Goal: Transaction & Acquisition: Subscribe to service/newsletter

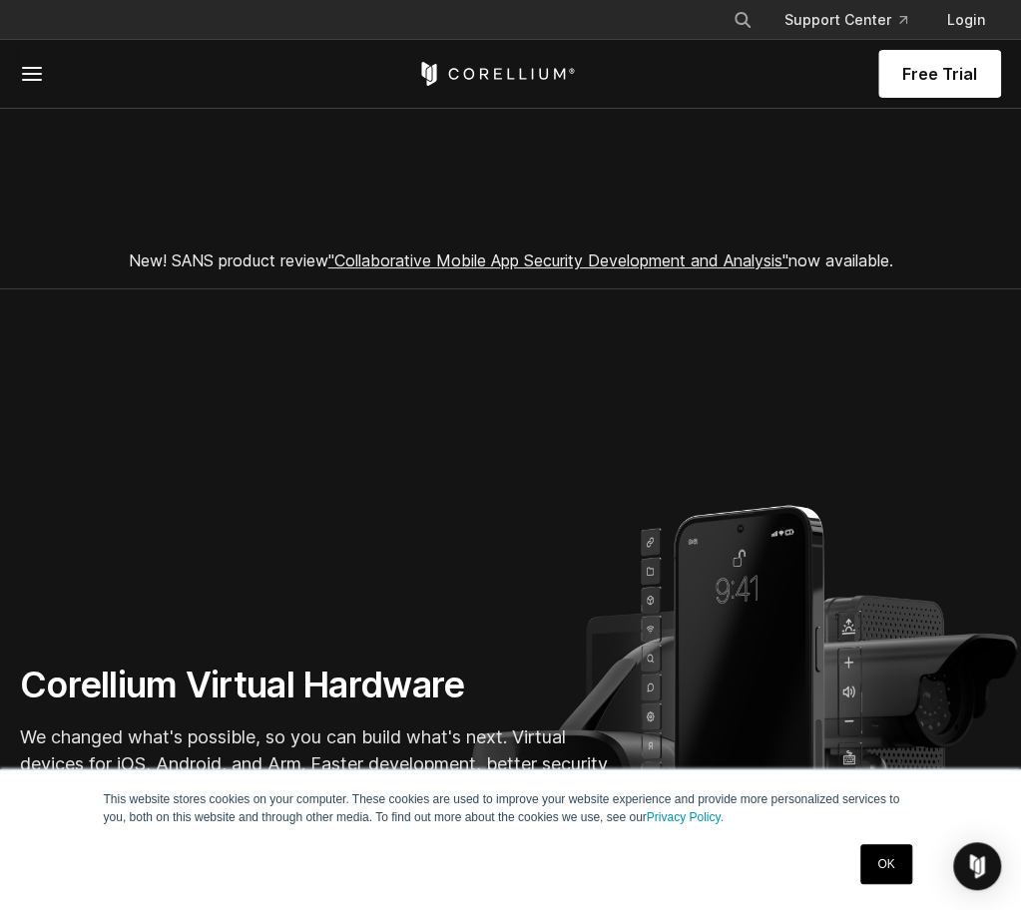
click at [0, 0] on link "Pricing" at bounding box center [0, 0] width 0 height 0
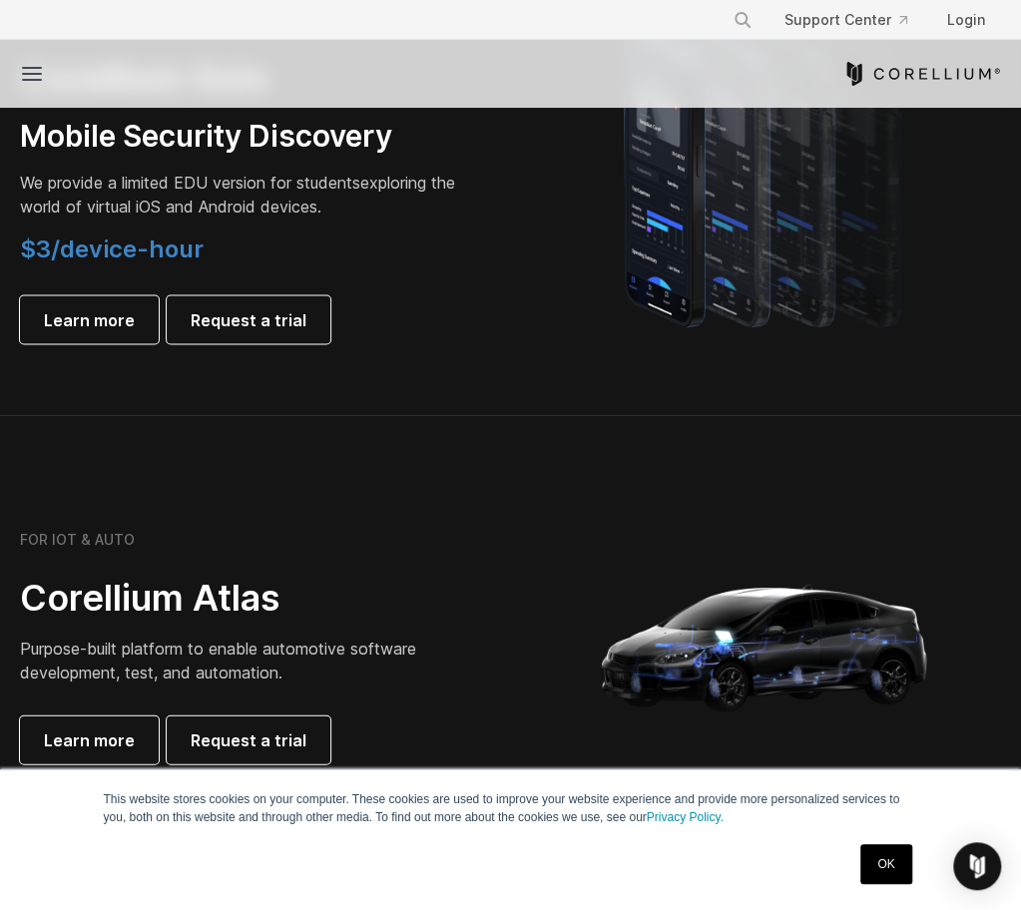
scroll to position [1298, 0]
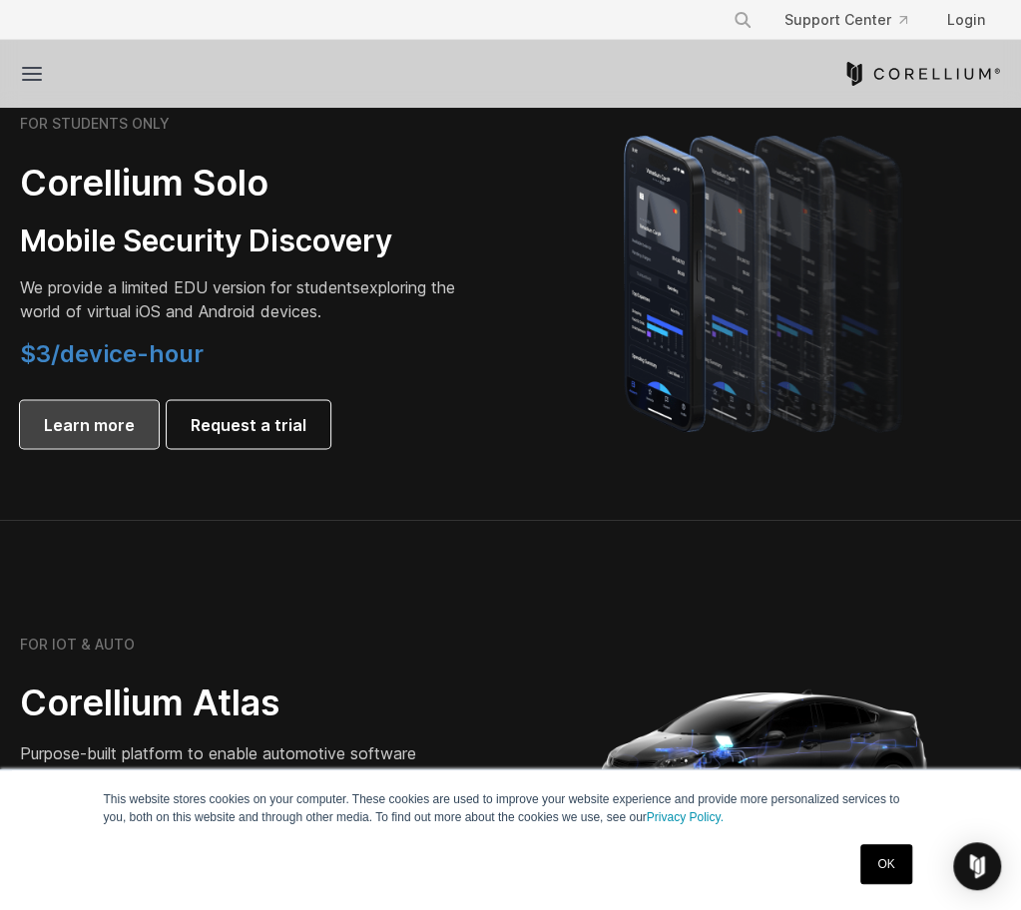
click at [110, 436] on span "Learn more" at bounding box center [89, 424] width 91 height 24
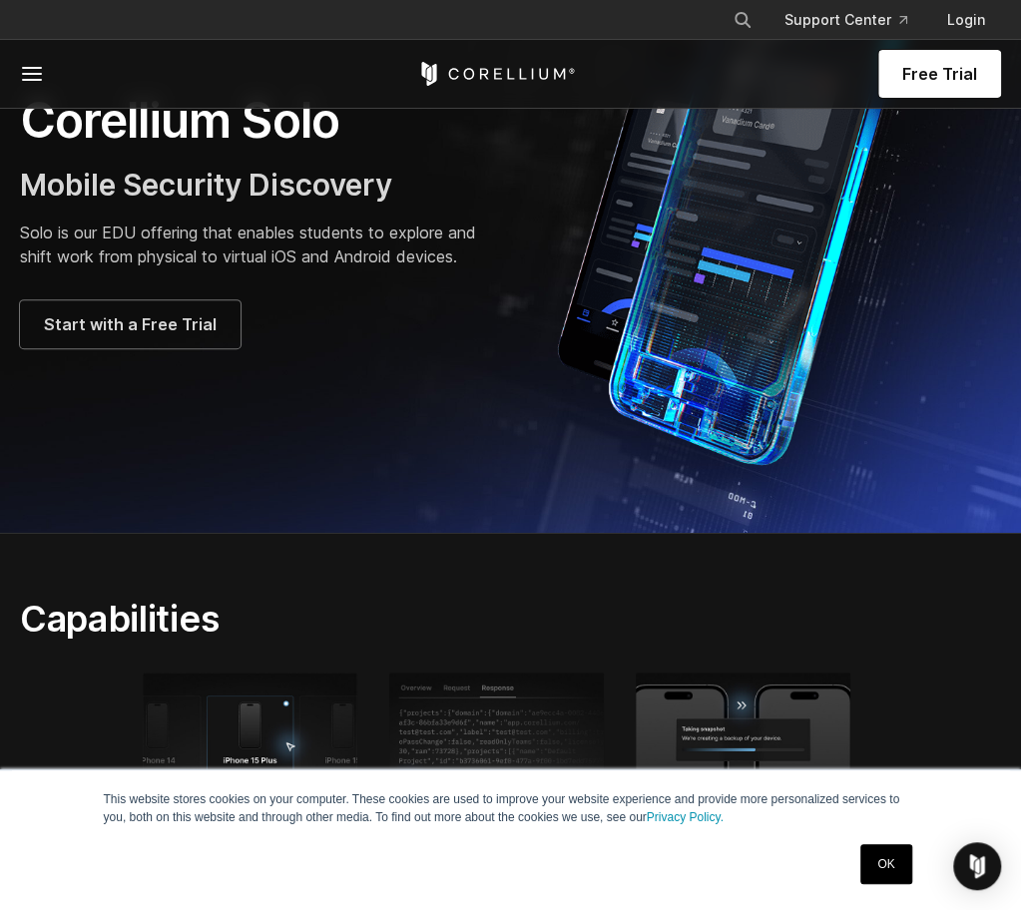
scroll to position [100, 0]
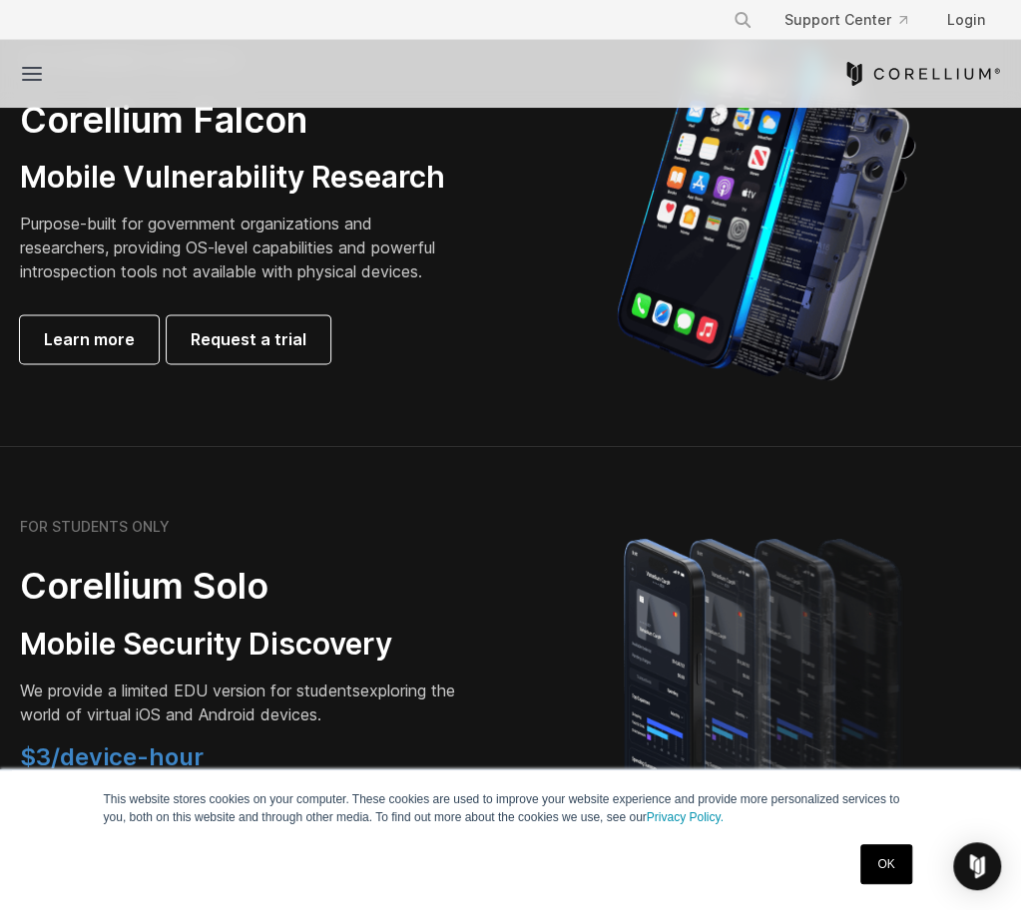
scroll to position [899, 0]
